Goal: Task Accomplishment & Management: Complete application form

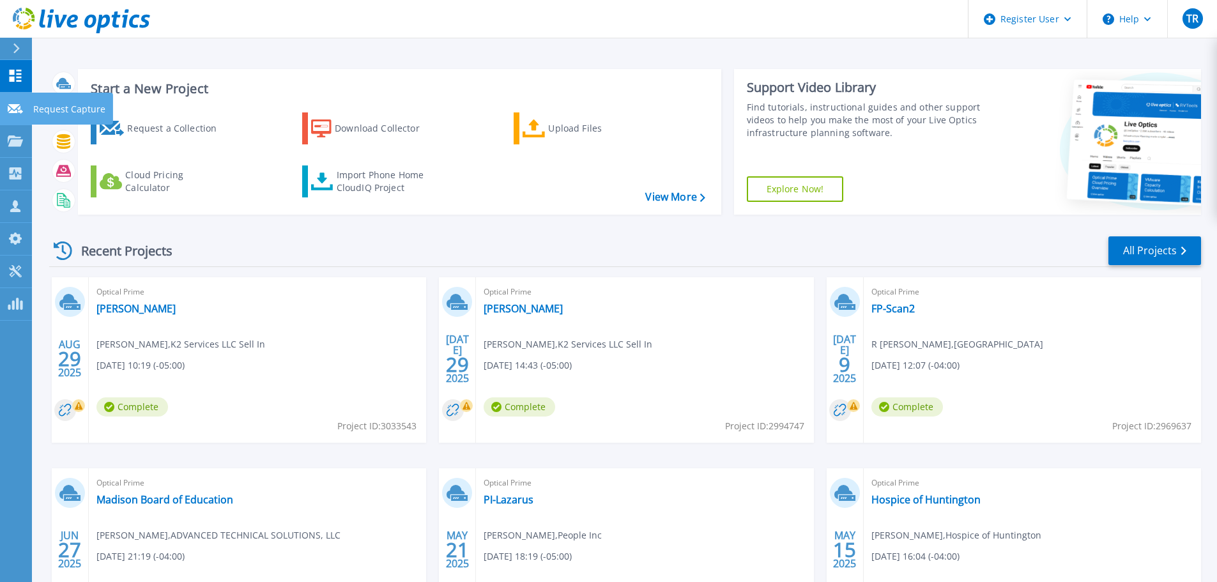
click at [68, 110] on p "Request Capture" at bounding box center [69, 109] width 72 height 33
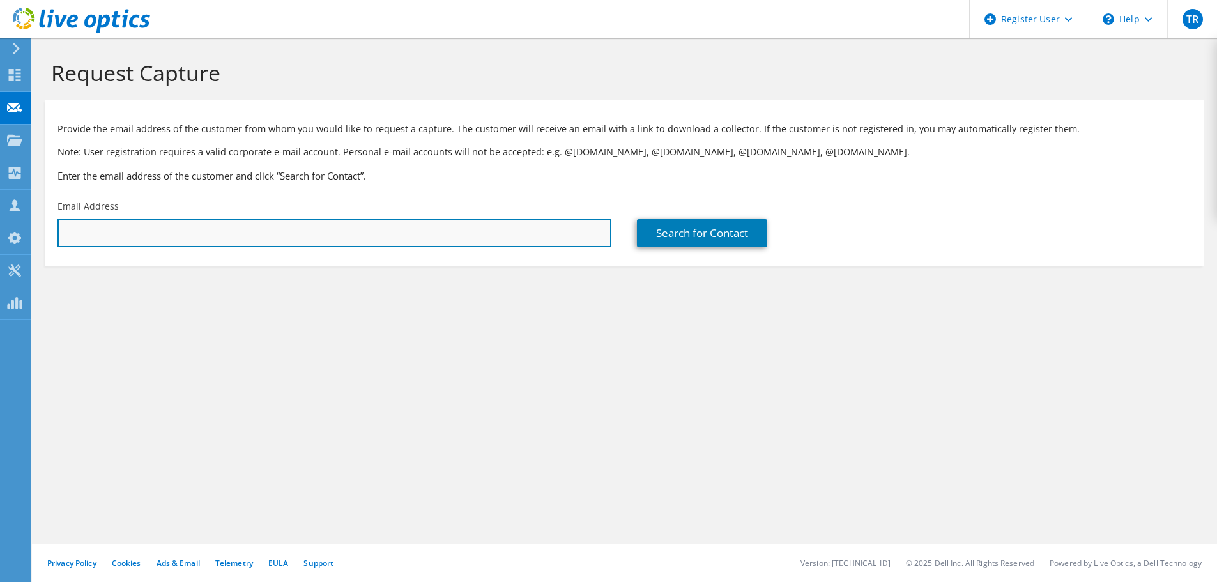
click at [495, 241] on input "text" at bounding box center [334, 233] width 554 height 28
paste input "ksnyder@sperapartners.com"
type input "ksnyder@sperapartners.com"
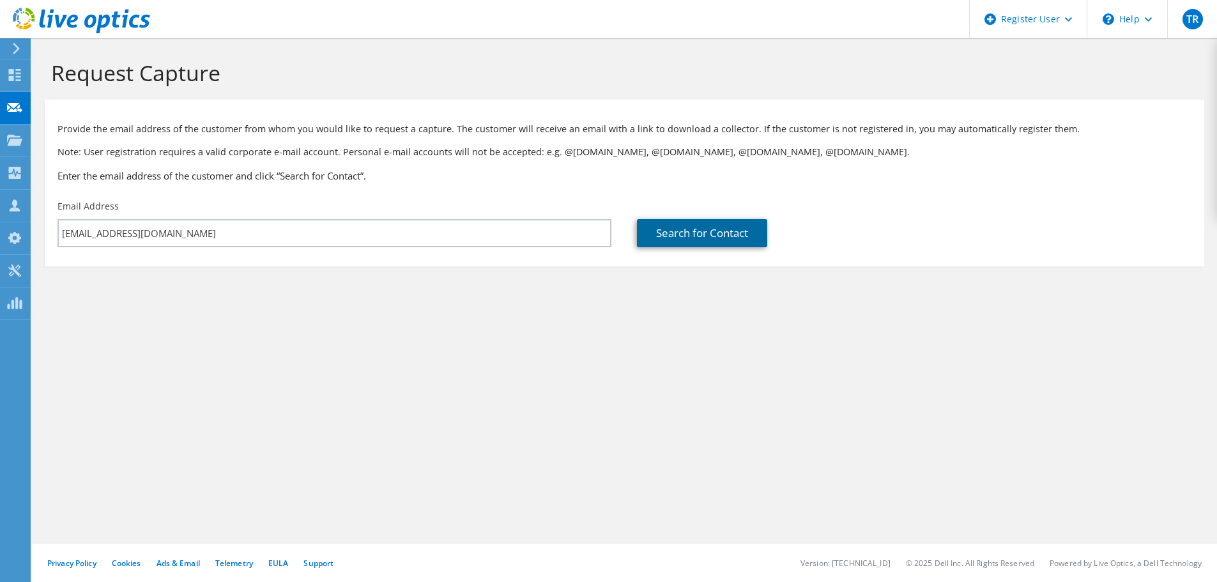
click at [724, 231] on link "Search for Contact" at bounding box center [702, 233] width 130 height 28
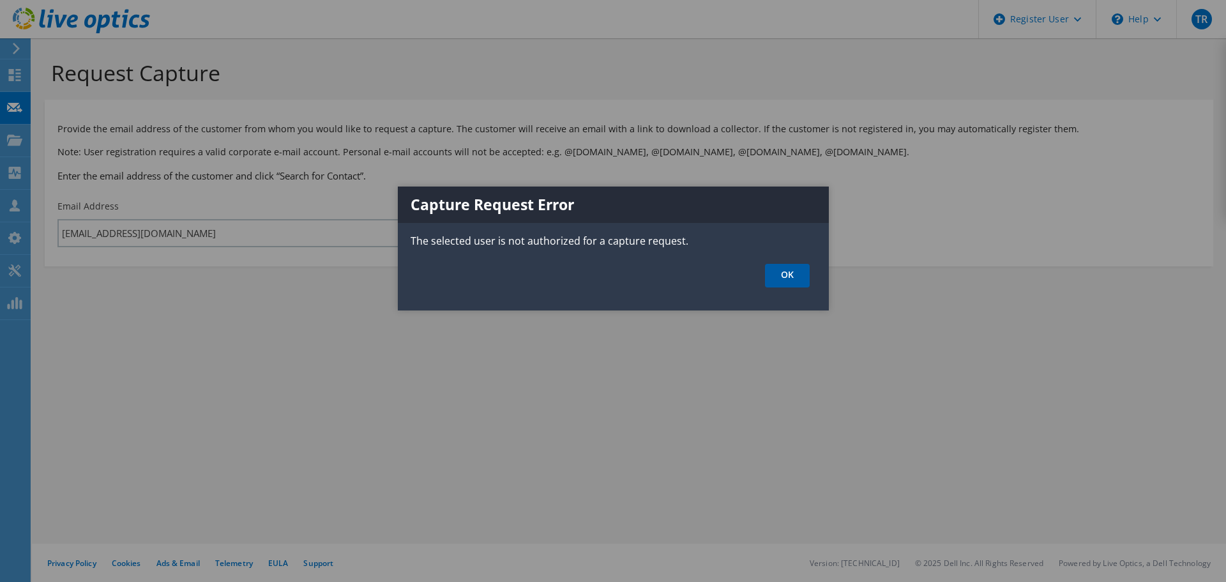
click at [789, 275] on link "OK" at bounding box center [787, 276] width 45 height 24
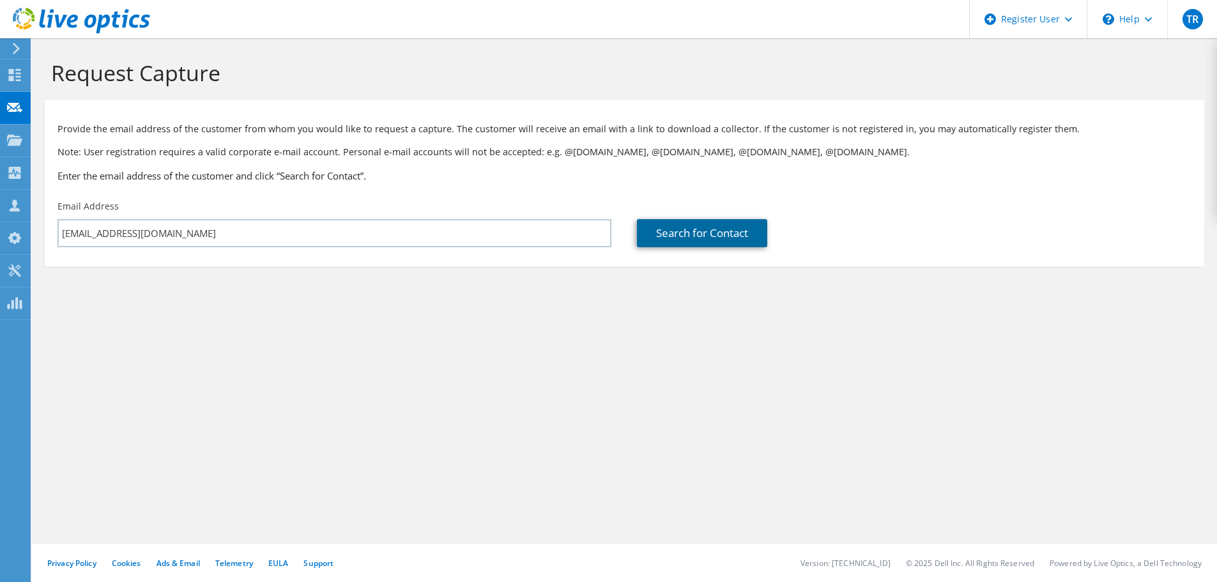
click at [727, 245] on link "Search for Contact" at bounding box center [702, 233] width 130 height 28
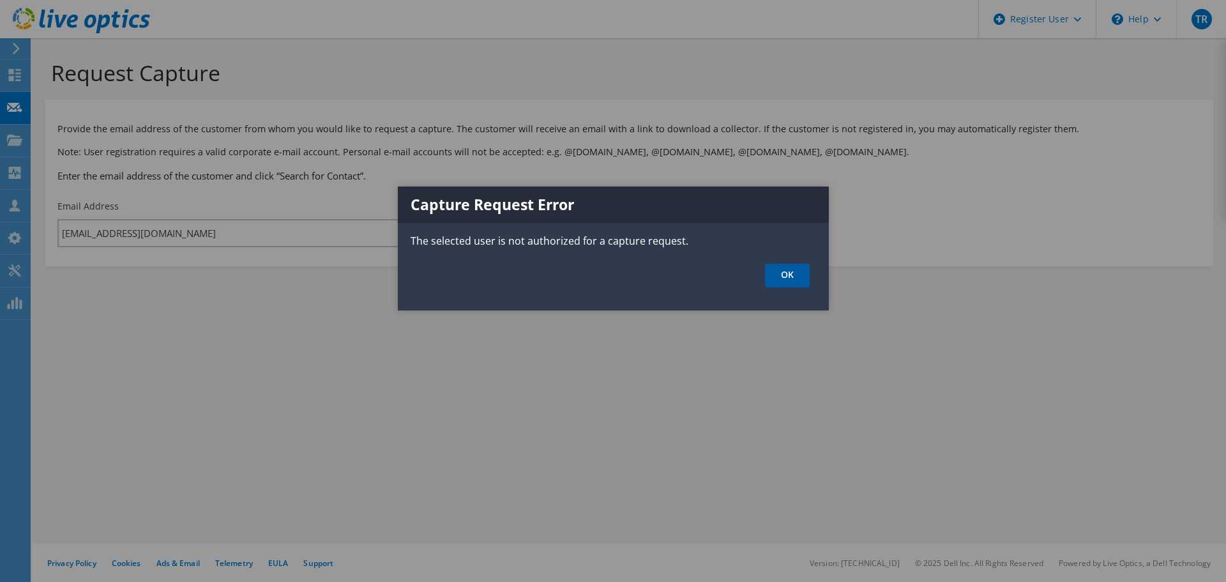
click at [778, 268] on link "OK" at bounding box center [787, 276] width 45 height 24
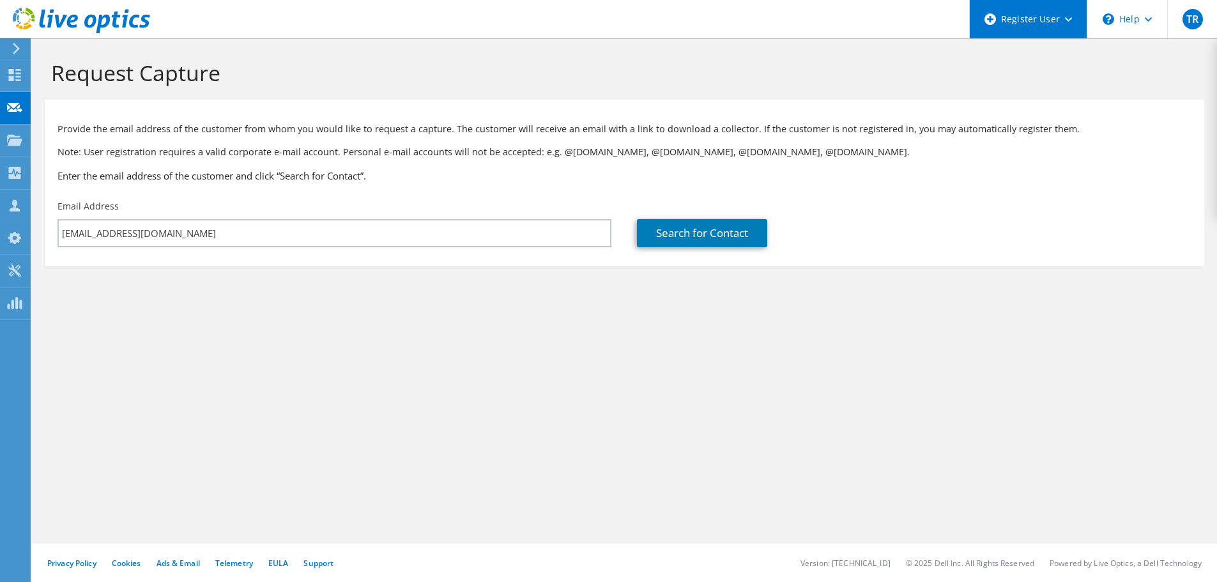
click at [1050, 14] on div "Register User" at bounding box center [1028, 19] width 118 height 38
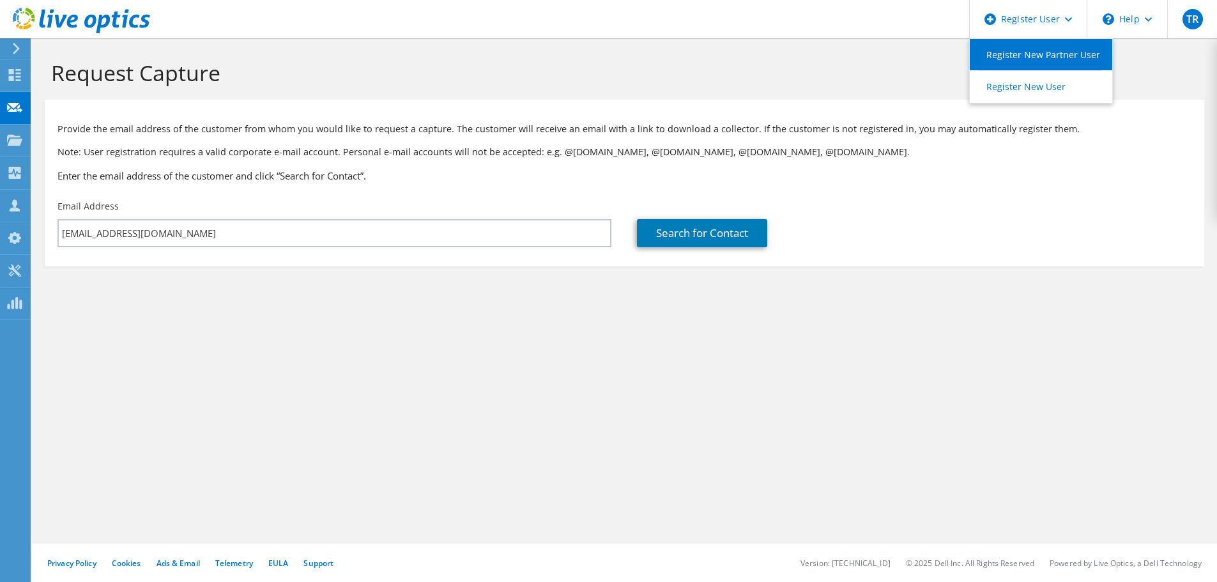
click at [1036, 54] on link "Register New Partner User" at bounding box center [1041, 54] width 142 height 31
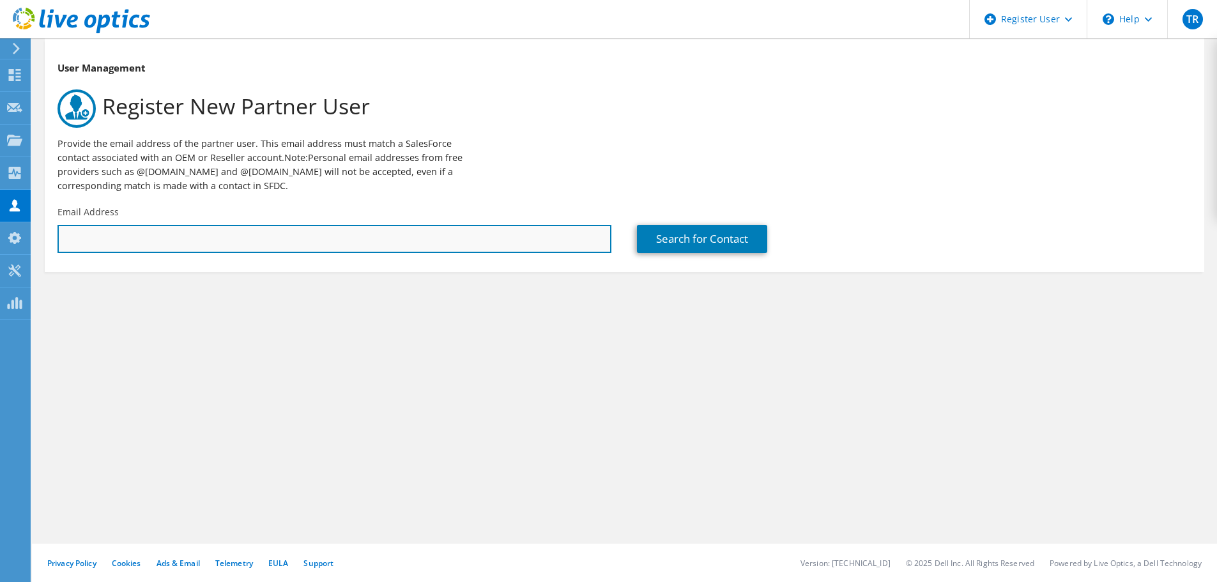
click at [344, 241] on input "text" at bounding box center [334, 239] width 554 height 28
paste input "[EMAIL_ADDRESS][DOMAIN_NAME]"
type input "ksnyder@sperapartners.com"
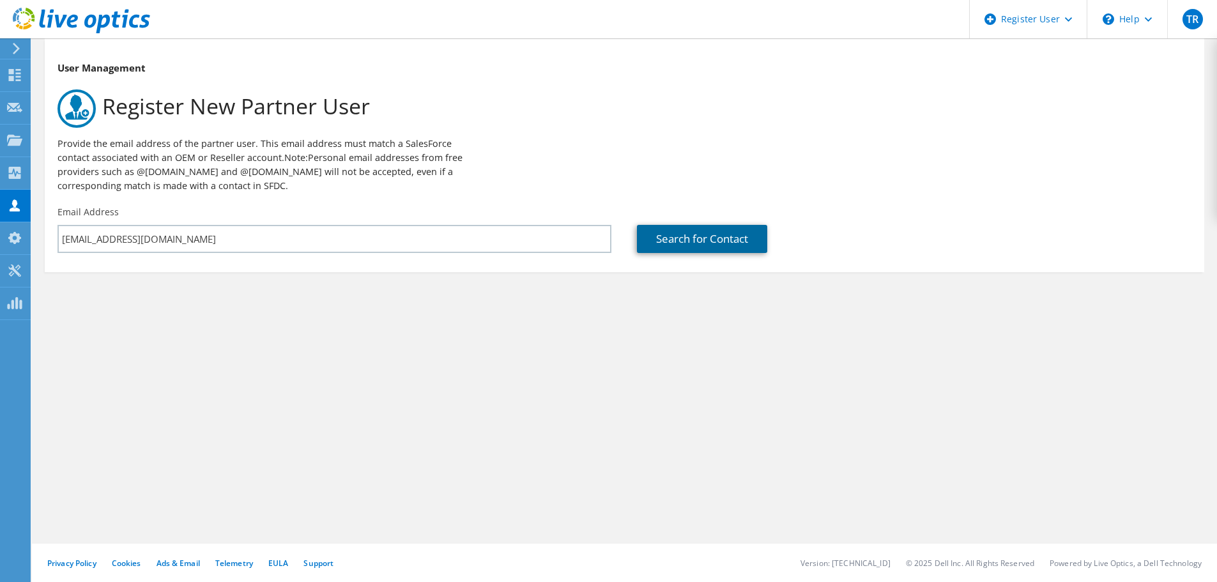
click at [648, 236] on link "Search for Contact" at bounding box center [702, 239] width 130 height 28
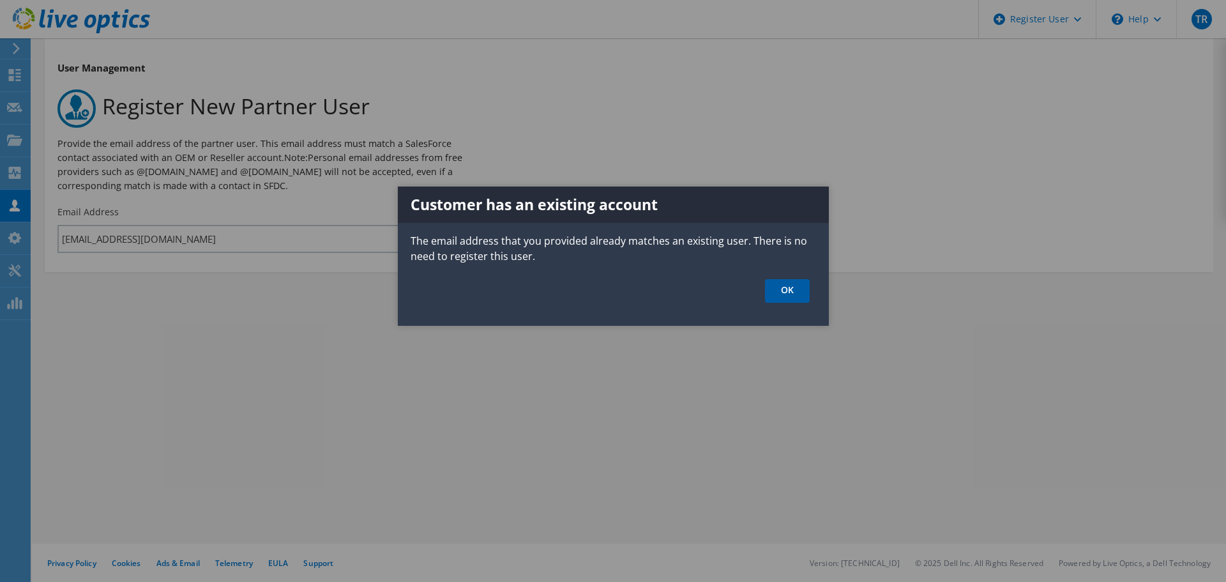
click at [789, 294] on link "OK" at bounding box center [787, 291] width 45 height 24
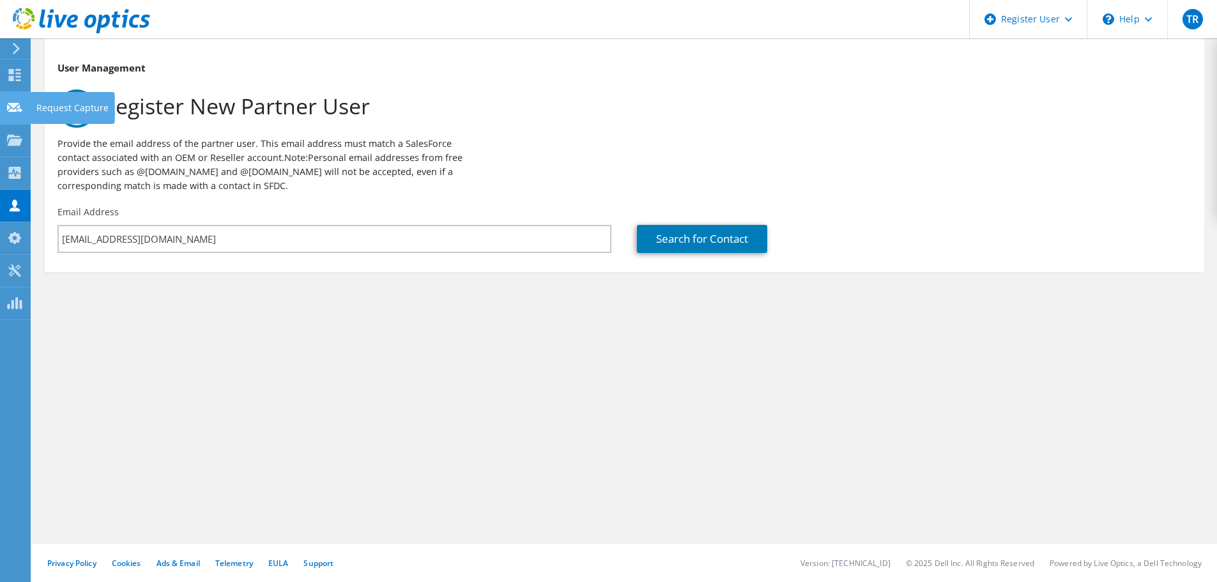
click at [90, 102] on div "Request Capture" at bounding box center [72, 108] width 85 height 32
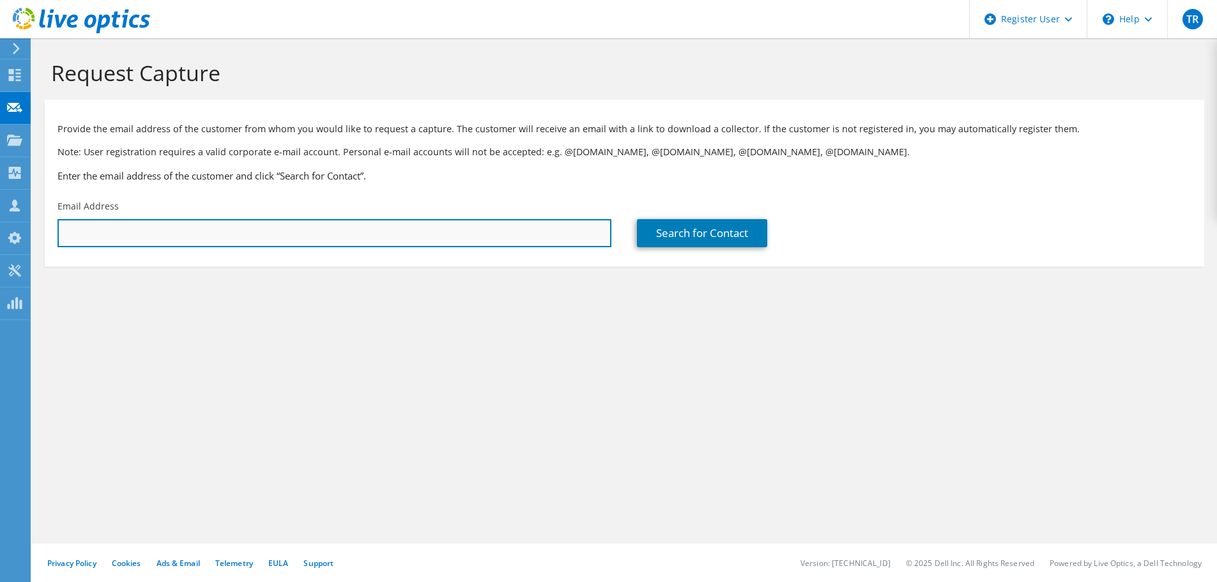
click at [232, 230] on input "text" at bounding box center [334, 233] width 554 height 28
paste input "ksnyder@sperapartners.com"
type input "ksnyder@sperapartners.com"
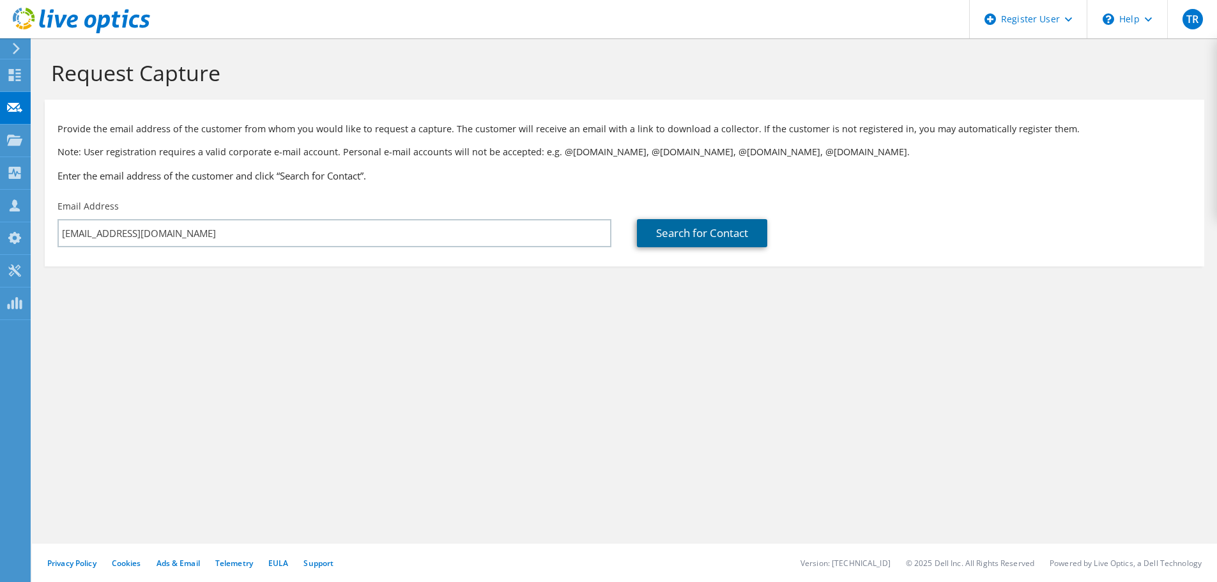
click at [719, 240] on link "Search for Contact" at bounding box center [702, 233] width 130 height 28
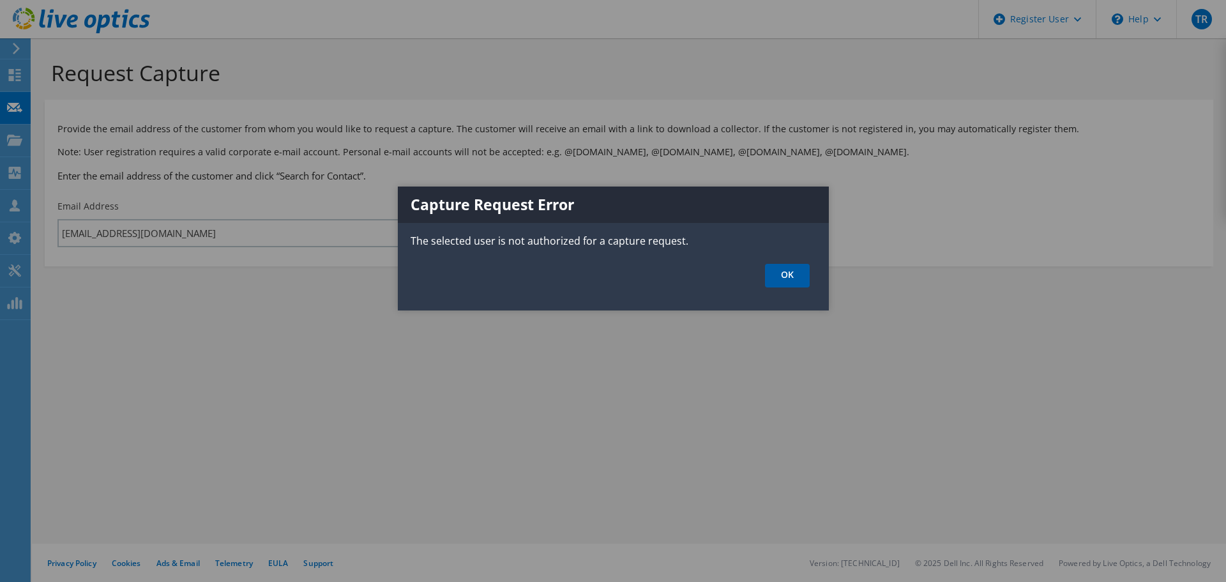
click at [789, 282] on link "OK" at bounding box center [787, 276] width 45 height 24
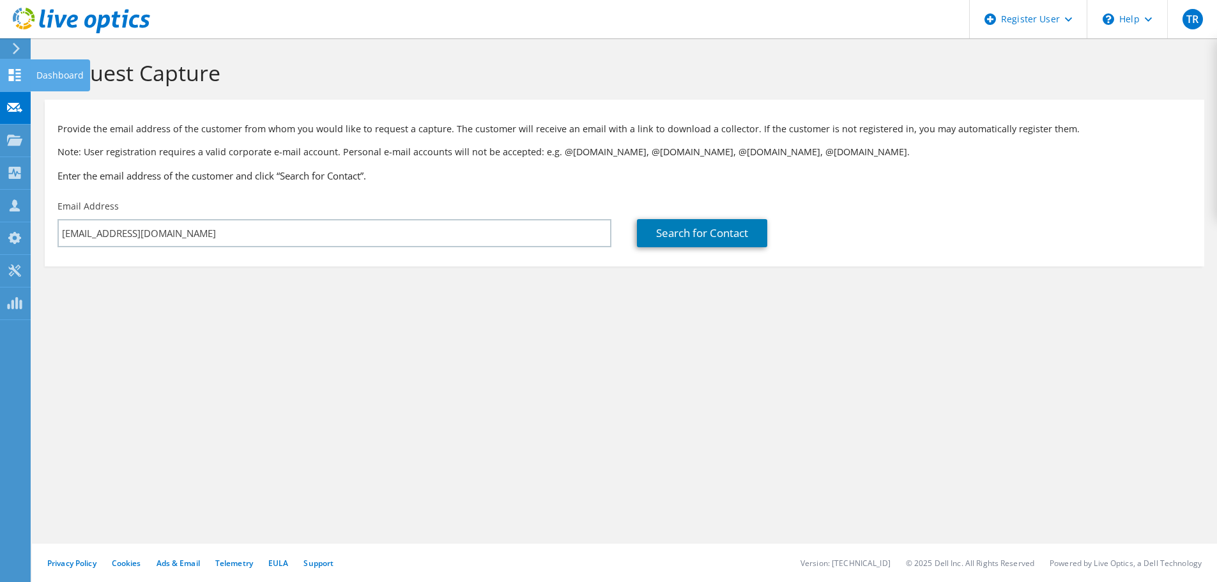
click at [57, 78] on div "Dashboard" at bounding box center [60, 75] width 60 height 32
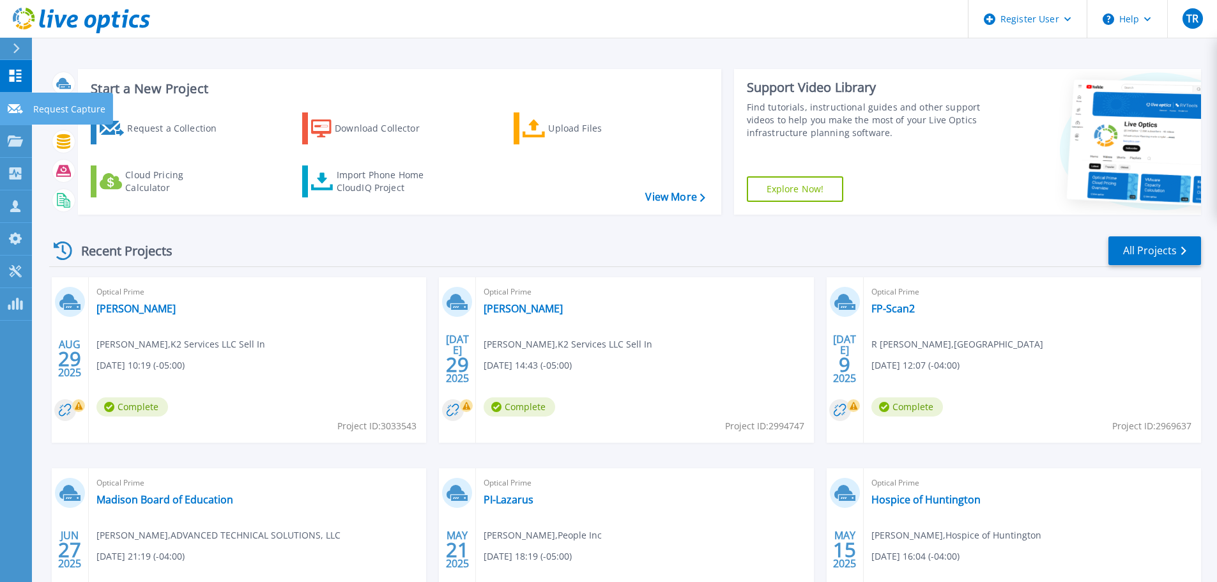
click at [75, 107] on p "Request Capture" at bounding box center [69, 109] width 72 height 33
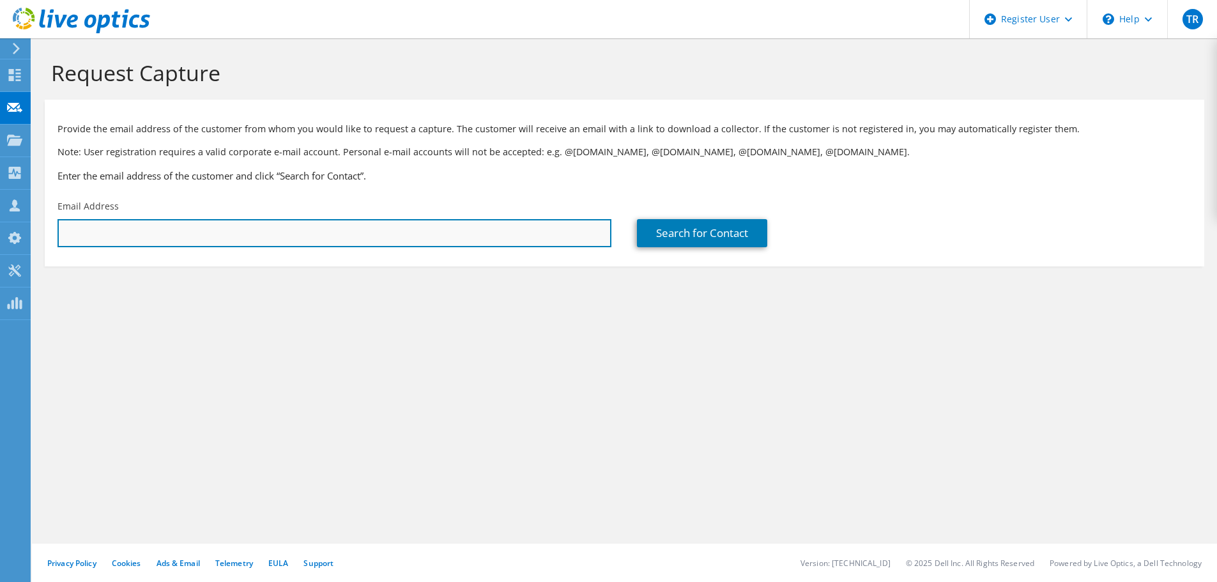
click at [462, 234] on input "text" at bounding box center [334, 233] width 554 height 28
paste input "[EMAIL_ADDRESS][DOMAIN_NAME]"
type input "[EMAIL_ADDRESS][DOMAIN_NAME]"
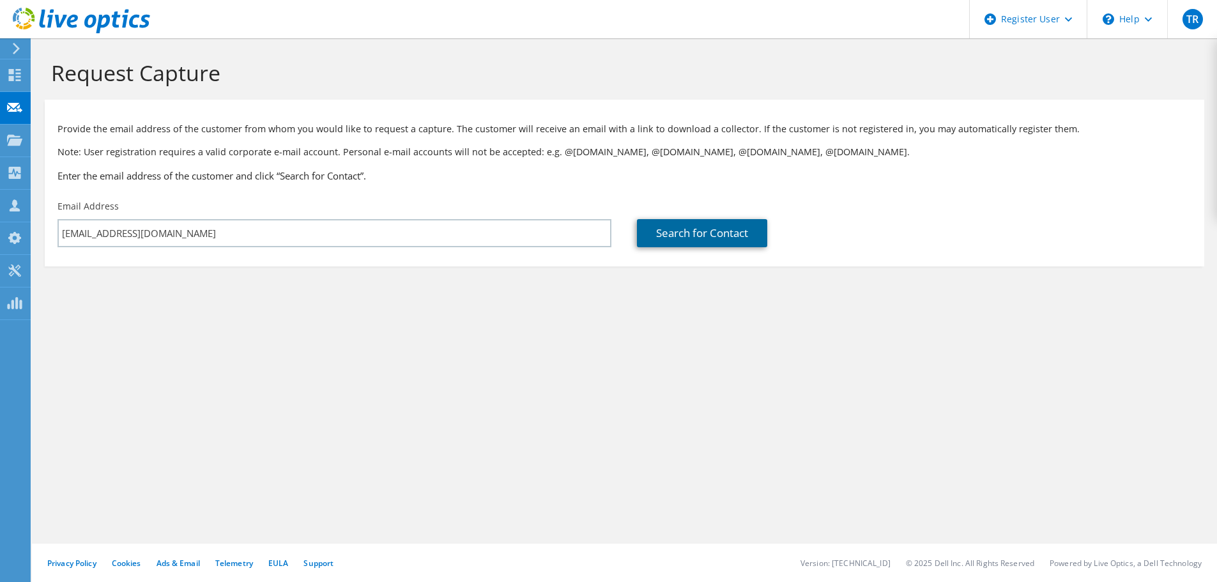
click at [685, 227] on link "Search for Contact" at bounding box center [702, 233] width 130 height 28
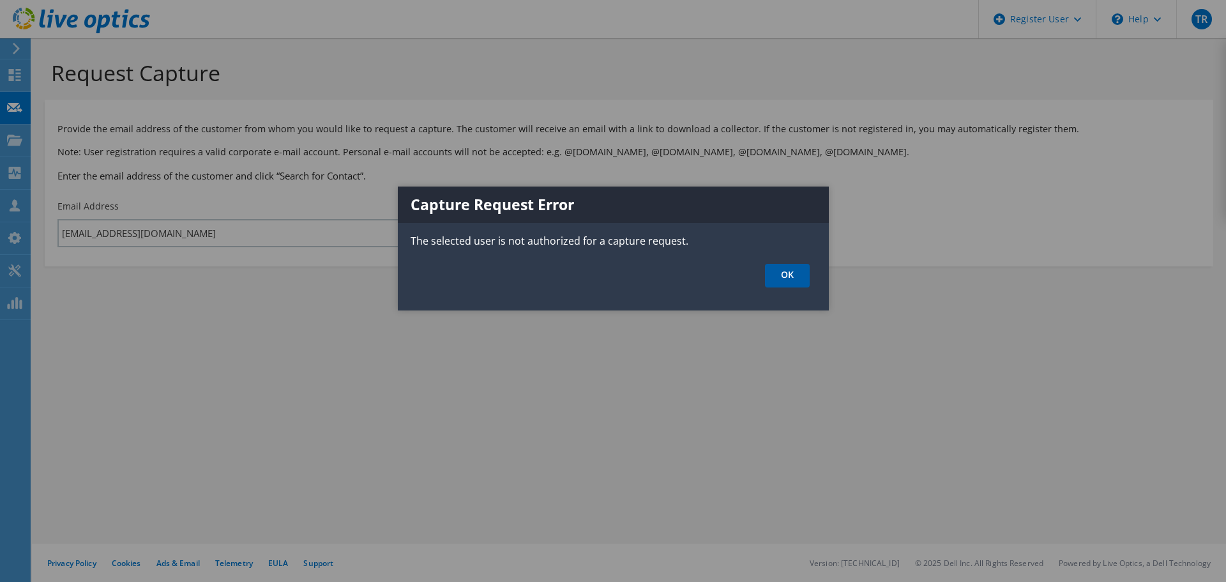
click at [788, 277] on link "OK" at bounding box center [787, 276] width 45 height 24
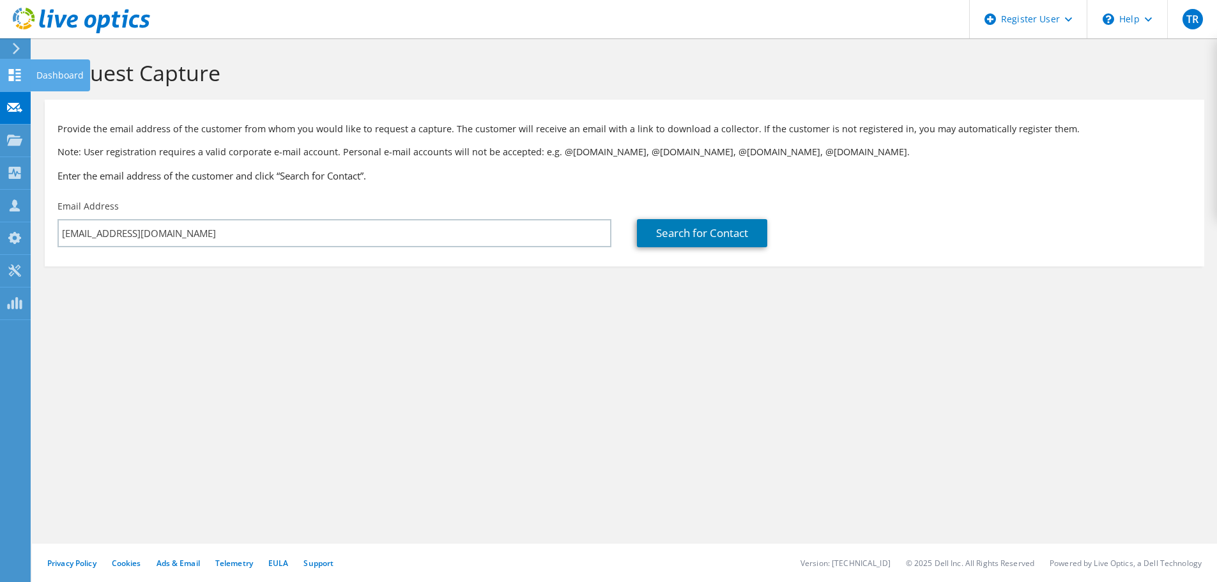
click at [36, 73] on div "Dashboard" at bounding box center [60, 75] width 60 height 32
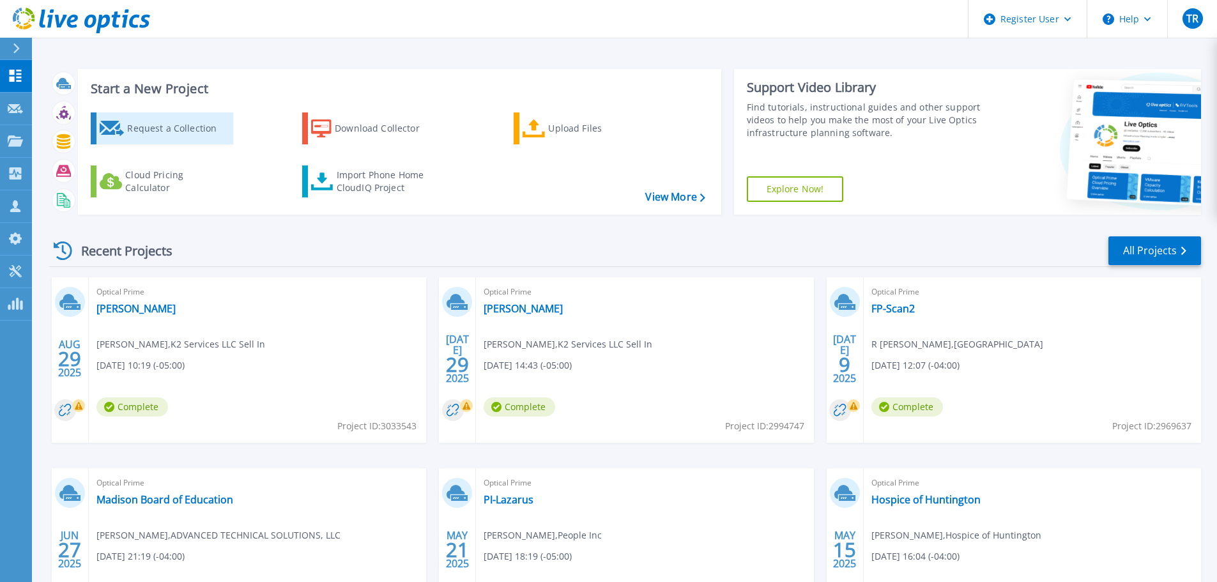
click at [179, 119] on div "Request a Collection" at bounding box center [178, 129] width 102 height 26
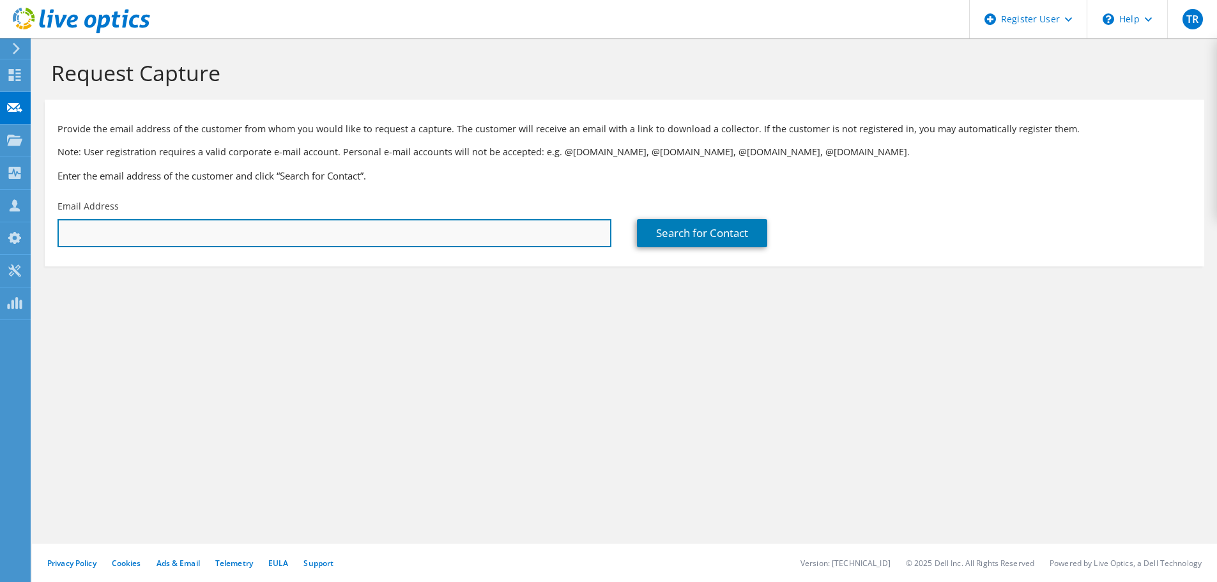
click at [441, 241] on input "text" at bounding box center [334, 233] width 554 height 28
paste input "[EMAIL_ADDRESS][DOMAIN_NAME]"
type input "[EMAIL_ADDRESS][DOMAIN_NAME]"
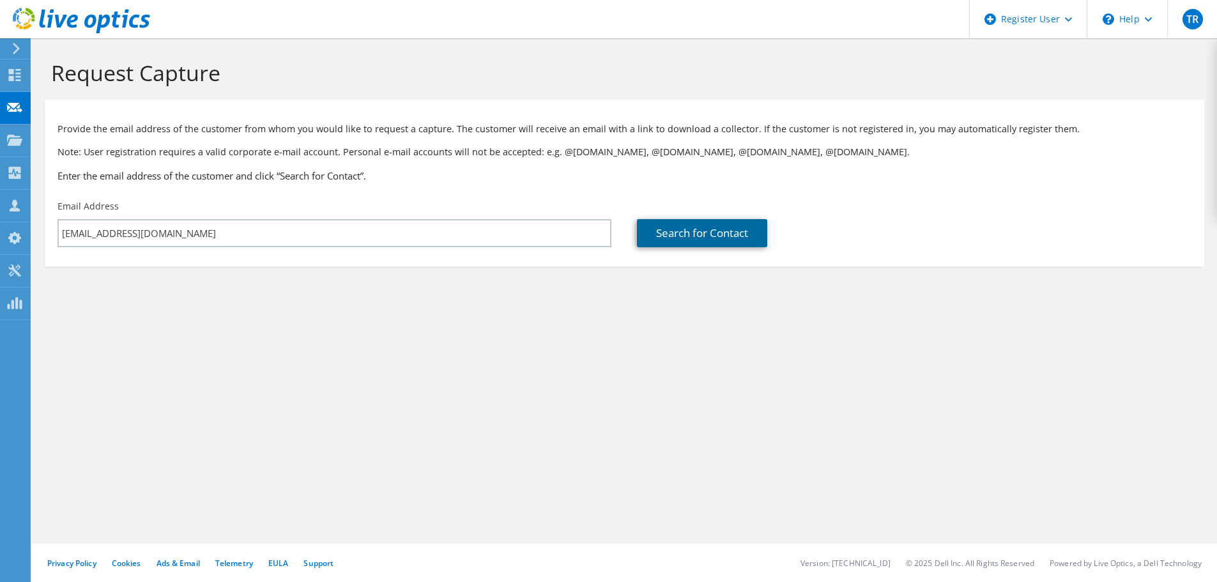
click at [660, 246] on link "Search for Contact" at bounding box center [702, 233] width 130 height 28
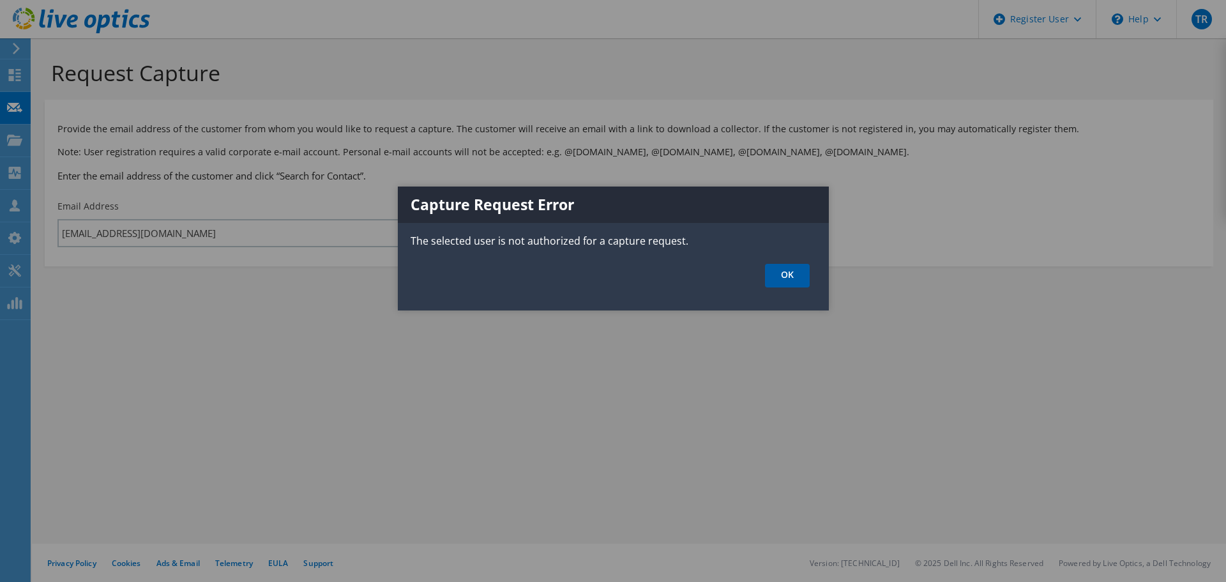
click at [772, 279] on link "OK" at bounding box center [787, 276] width 45 height 24
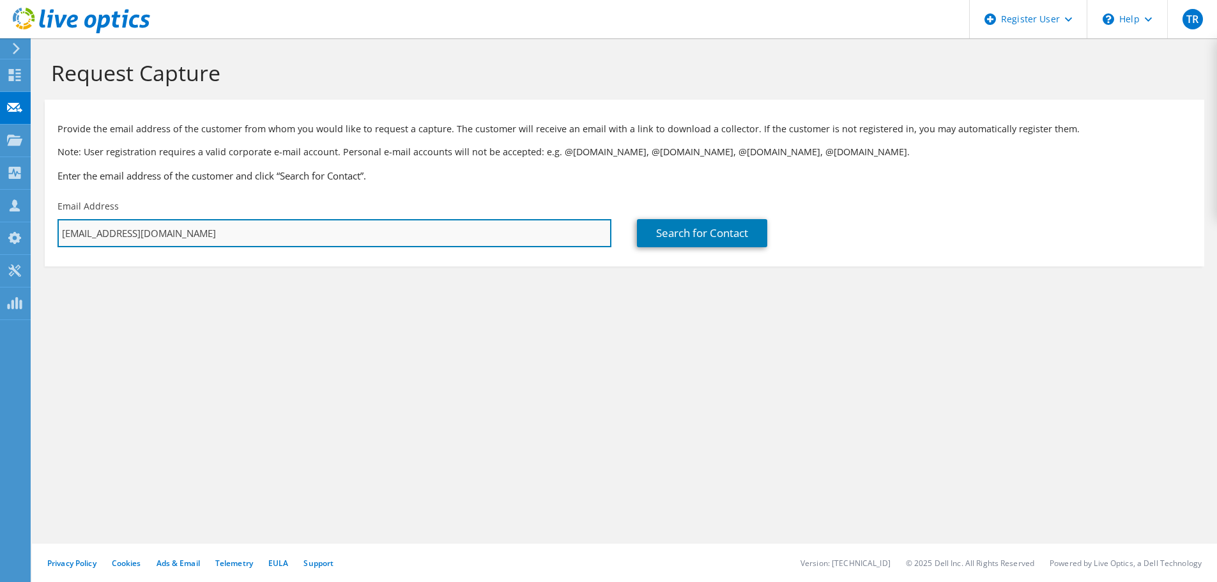
click at [276, 227] on input "[EMAIL_ADDRESS][DOMAIN_NAME]" at bounding box center [334, 233] width 554 height 28
